Goal: Find contact information

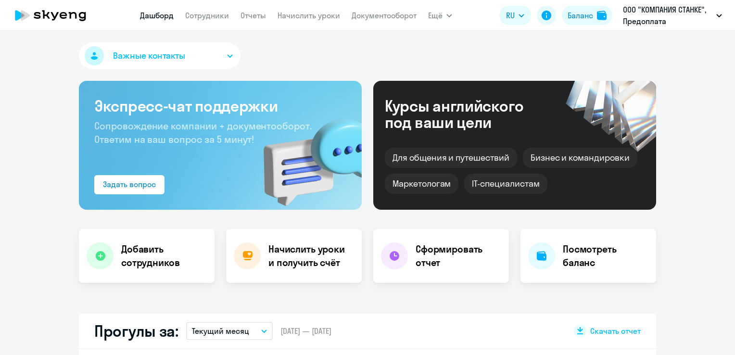
select select "30"
click at [177, 58] on span "Важные контакты" at bounding box center [149, 56] width 72 height 13
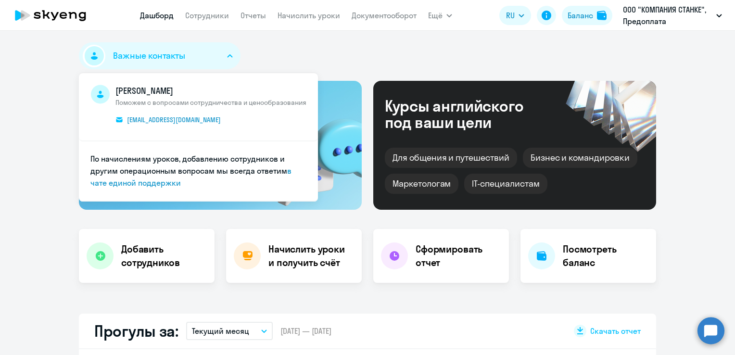
click at [306, 56] on div "Важные контакты [PERSON_NAME] с вопросами сотрудничества и ценообразования [EMA…" at bounding box center [367, 57] width 577 height 31
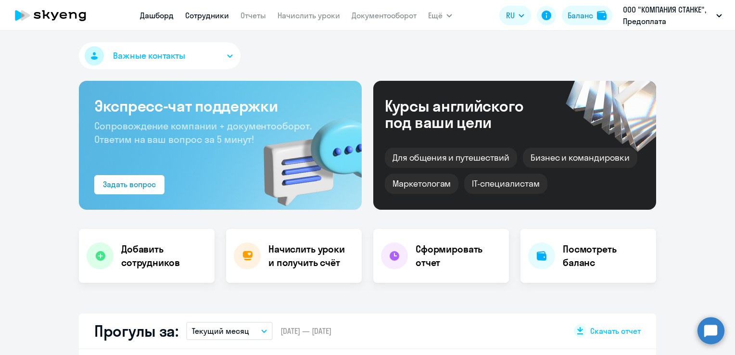
click at [204, 15] on link "Сотрудники" at bounding box center [207, 16] width 44 height 10
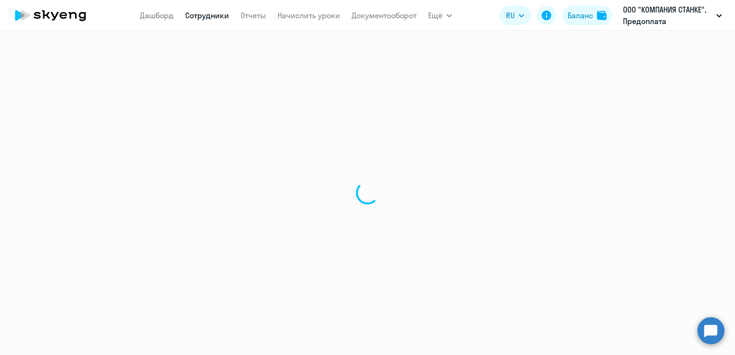
select select "30"
